Goal: Task Accomplishment & Management: Use online tool/utility

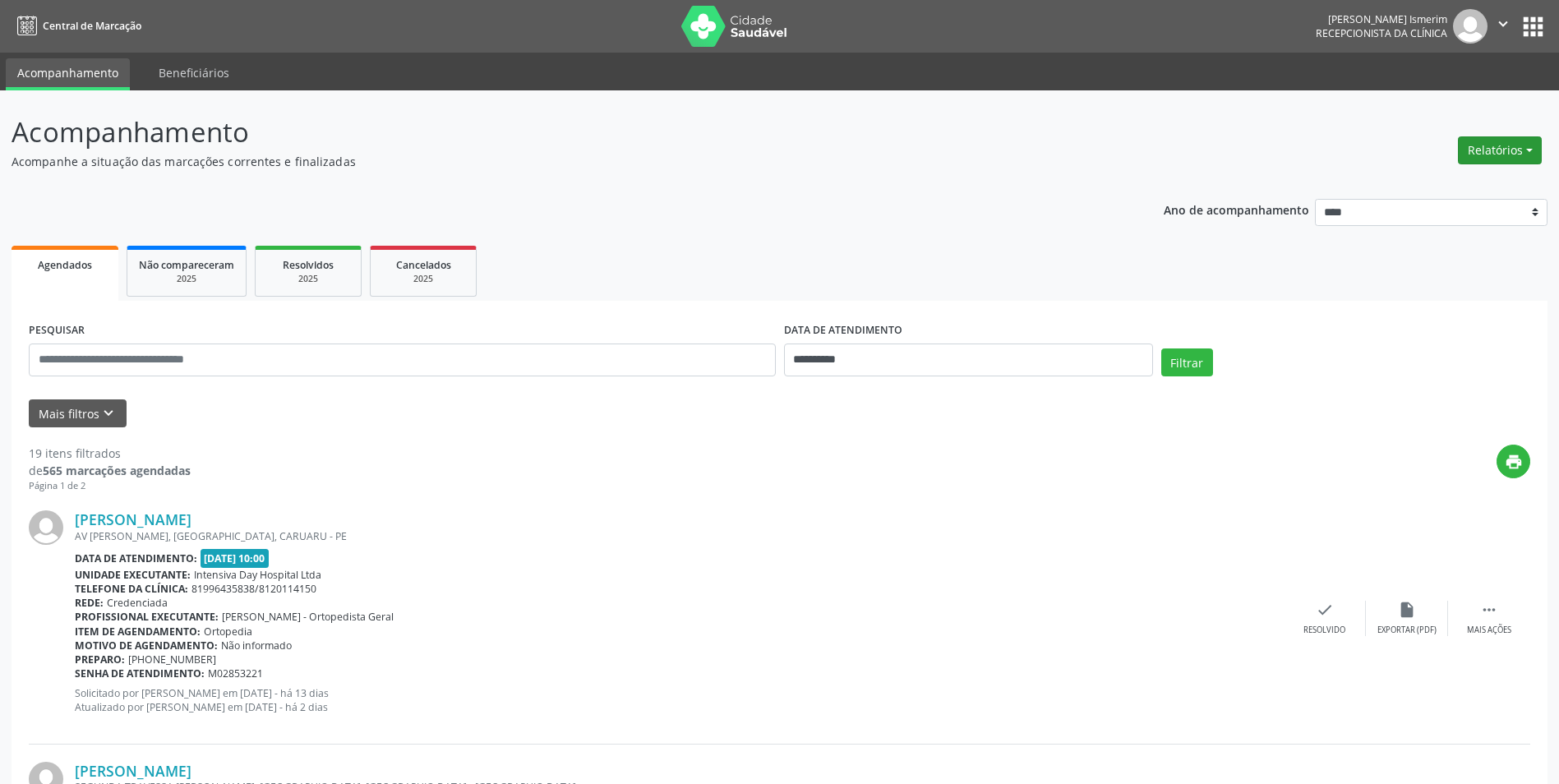
click at [1495, 150] on button "Relatórios" at bounding box center [1500, 150] width 83 height 28
click at [1452, 178] on link "Agendamentos" at bounding box center [1455, 186] width 177 height 23
select select "*"
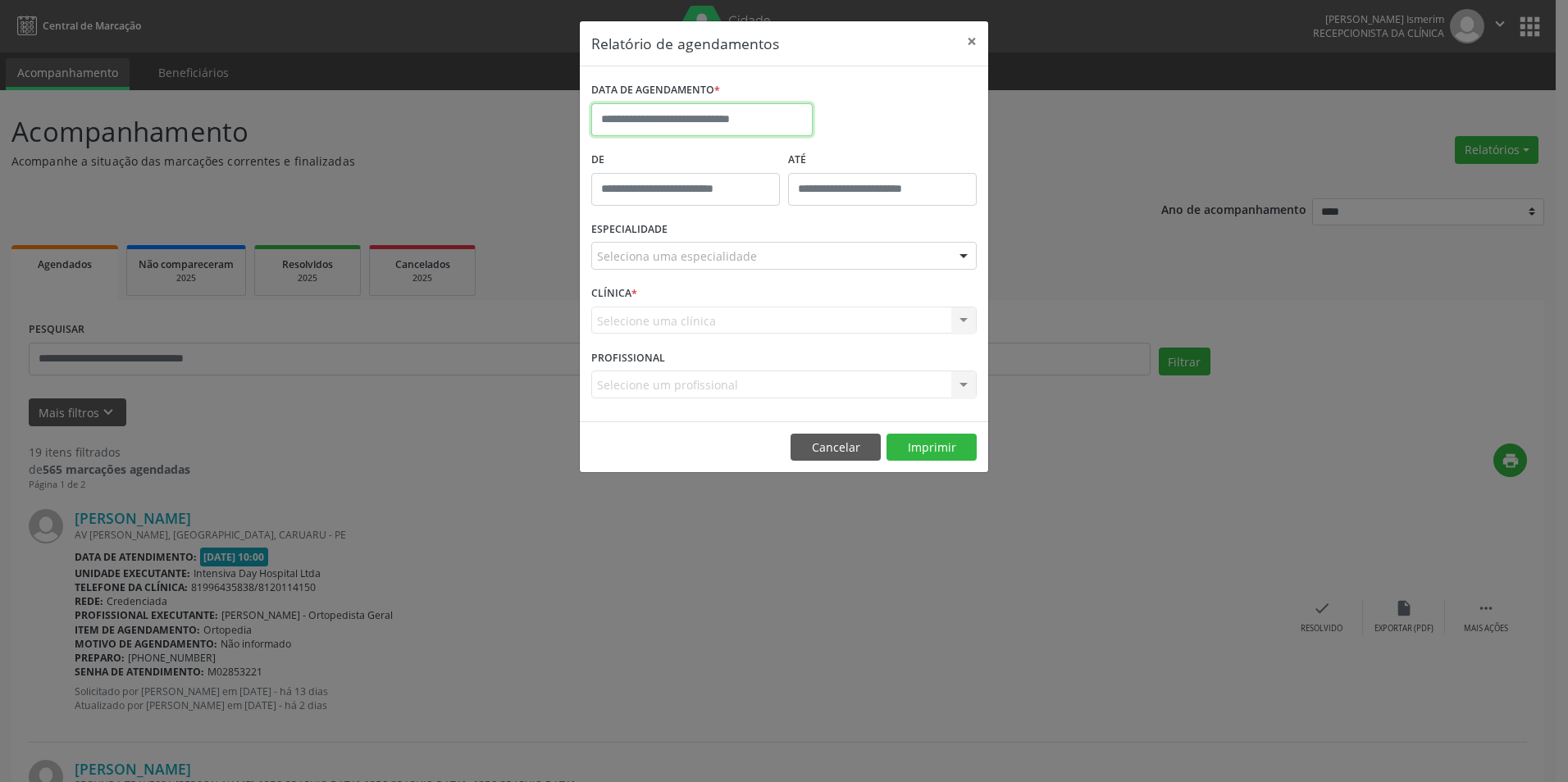
click at [739, 115] on input "text" at bounding box center [702, 119] width 222 height 33
click at [794, 273] on span "15" at bounding box center [789, 270] width 32 height 32
type input "**********"
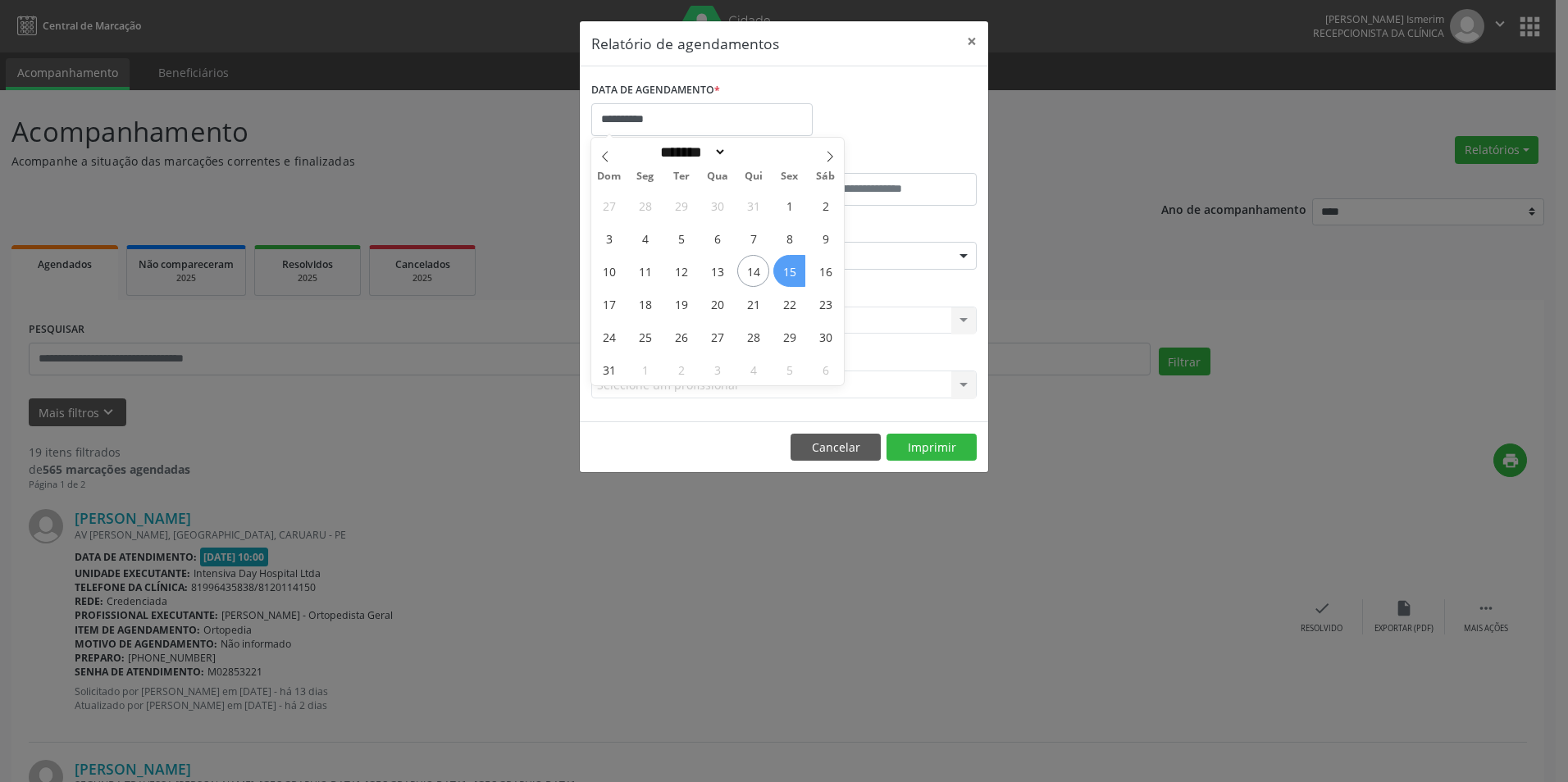
click at [794, 272] on span "15" at bounding box center [789, 270] width 32 height 32
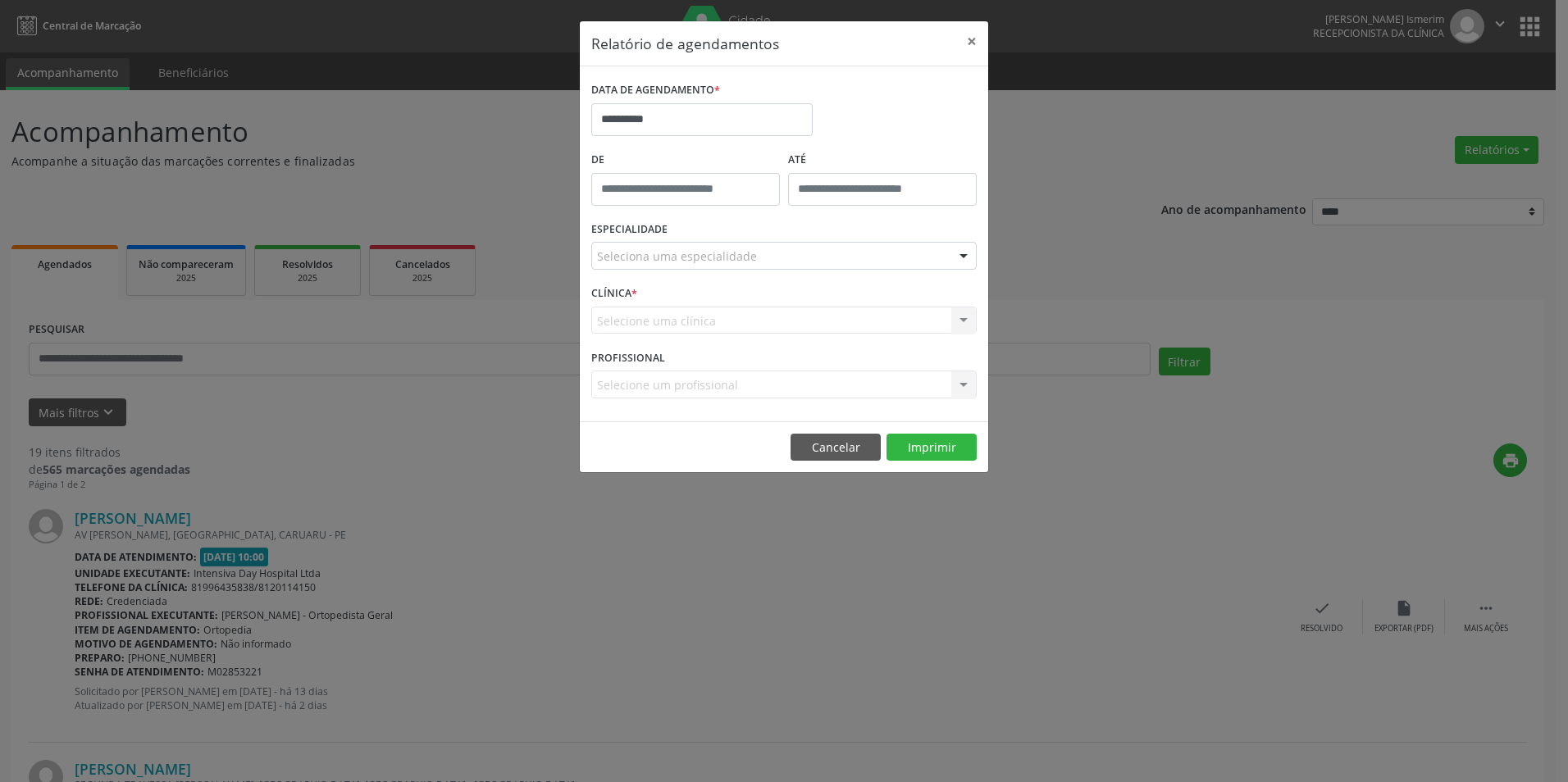
click at [794, 272] on div "ESPECIALIDADE Seleciona uma especialidade Todas as especialidades Alergologia A…" at bounding box center [784, 250] width 394 height 64
click at [957, 255] on div at bounding box center [964, 256] width 25 height 28
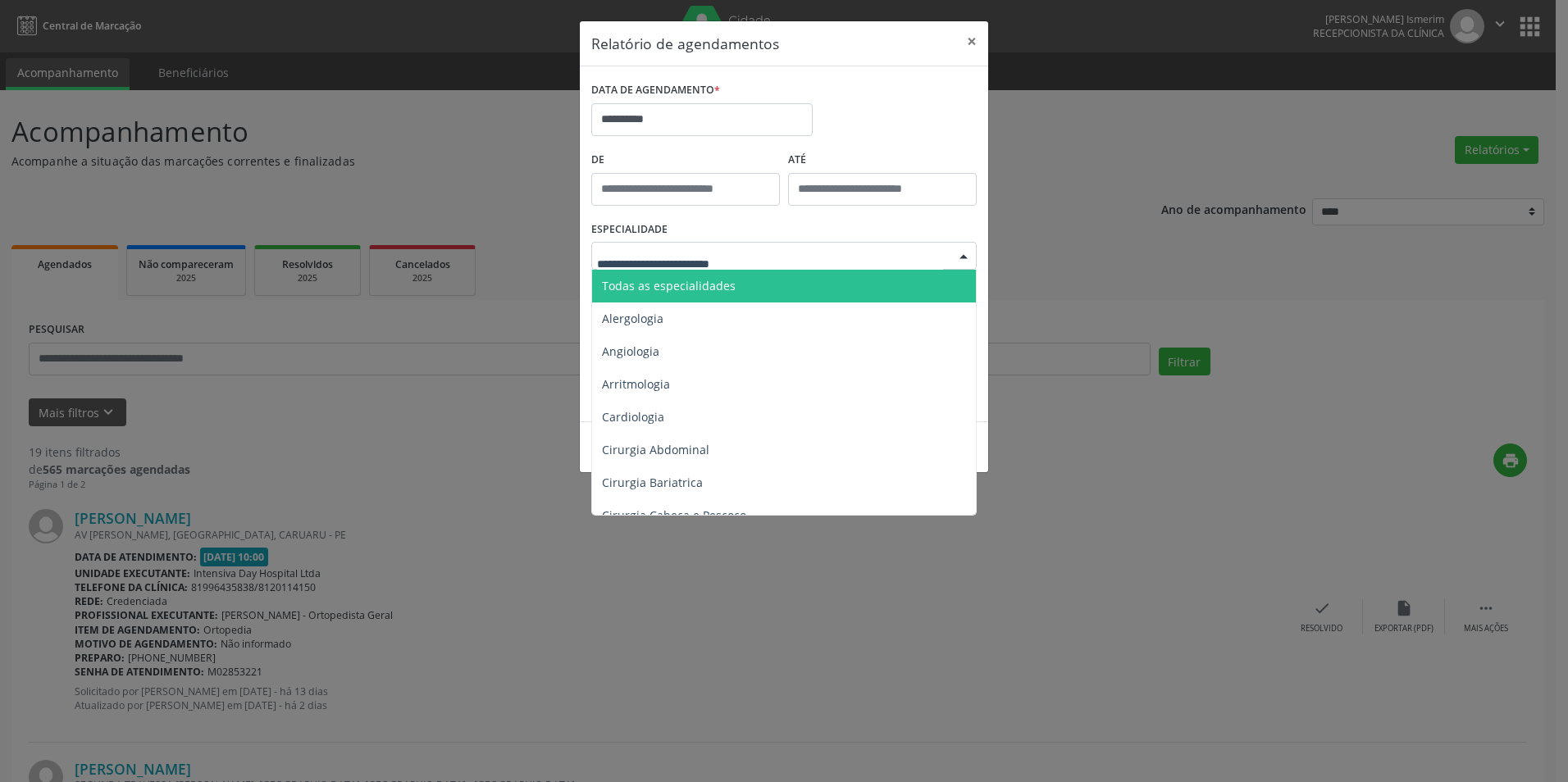
click at [660, 280] on span "Todas as especialidades" at bounding box center [669, 285] width 134 height 16
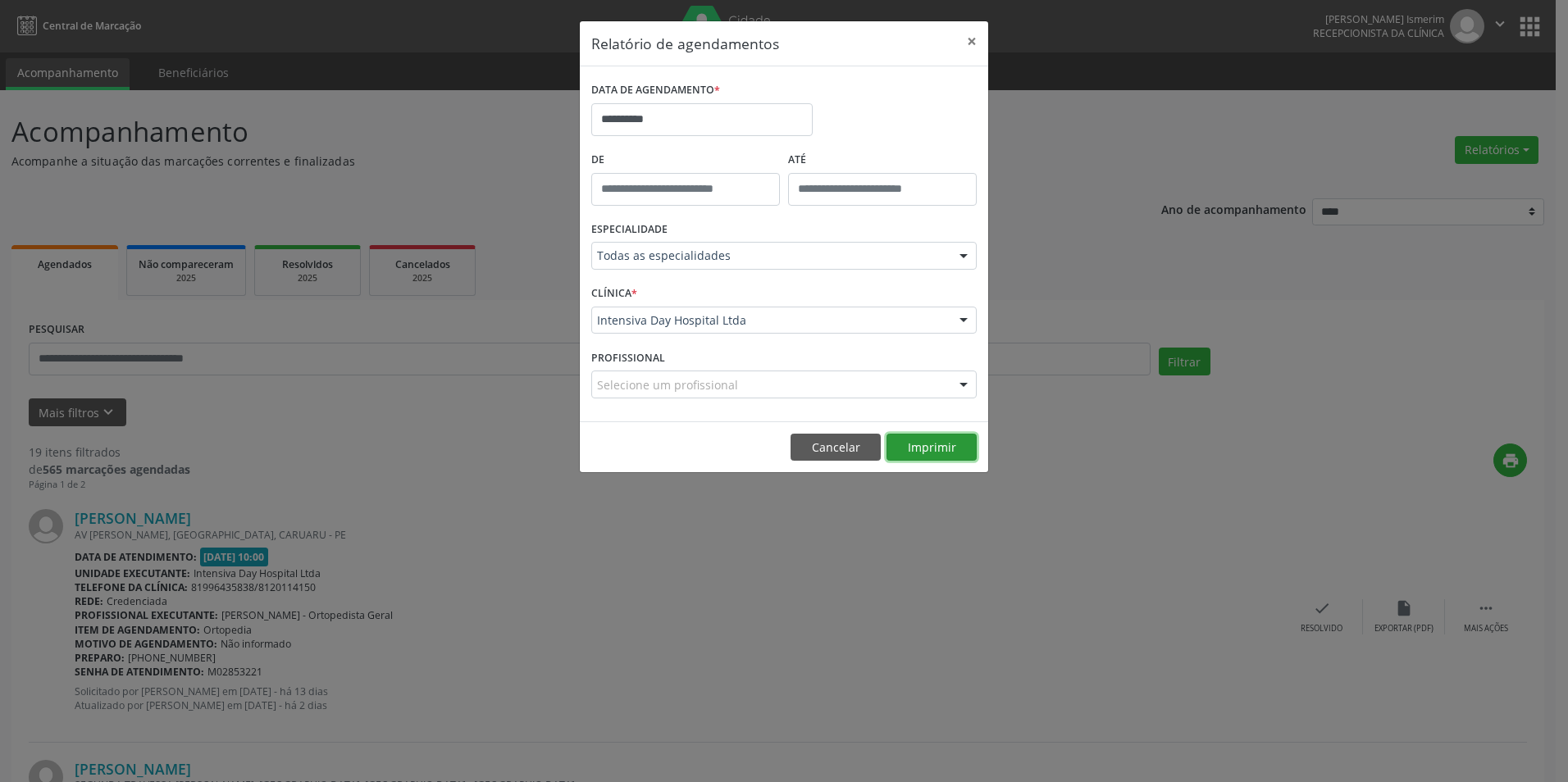
click at [944, 450] on button "Imprimir" at bounding box center [932, 447] width 90 height 28
click at [973, 39] on button "×" at bounding box center [972, 41] width 33 height 40
